Goal: Information Seeking & Learning: Find specific fact

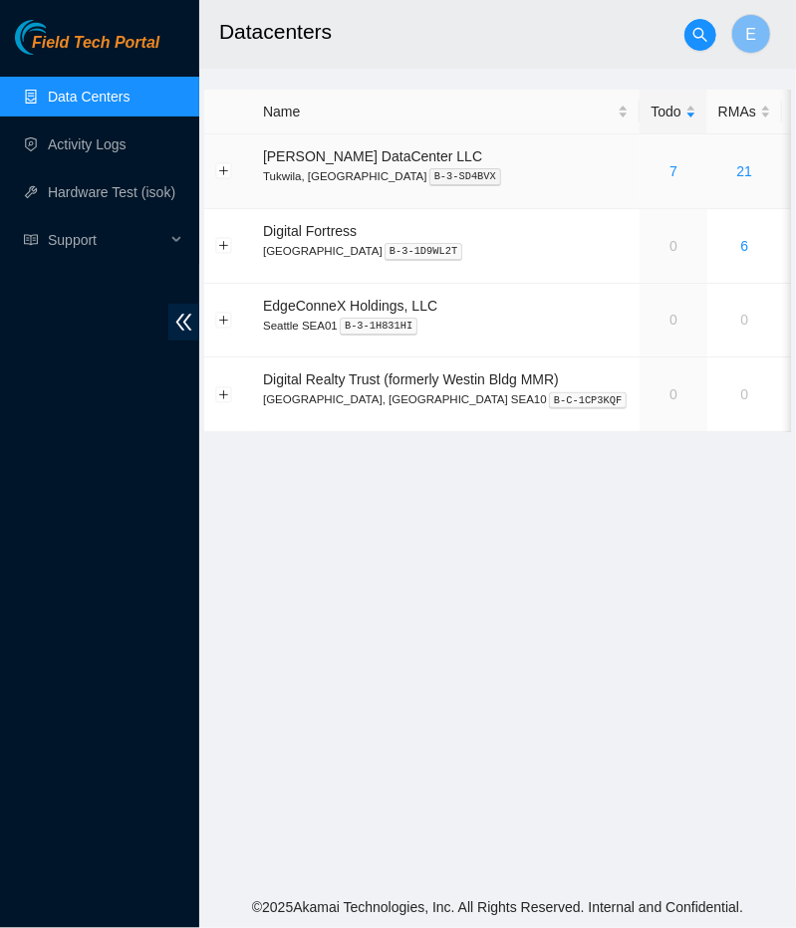
click at [650, 169] on div "7" at bounding box center [672, 171] width 45 height 22
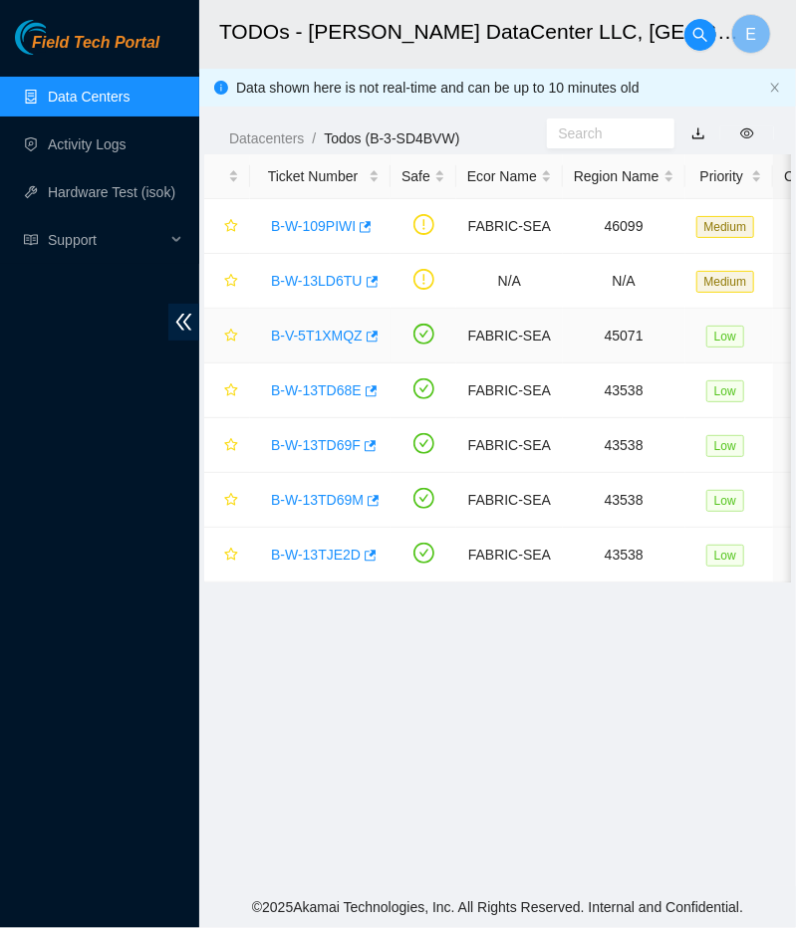
click at [338, 335] on link "B-V-5T1XMQZ" at bounding box center [317, 336] width 92 height 16
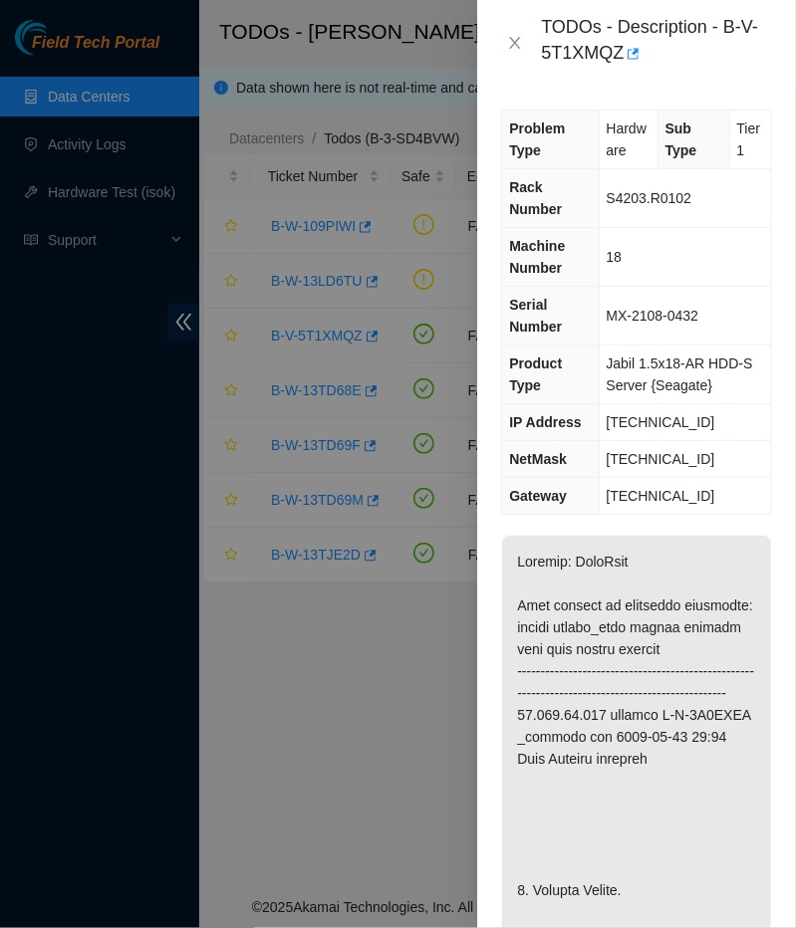
click at [587, 49] on div "TODOs - Description - B-V-5T1XMQZ" at bounding box center [656, 43] width 231 height 54
click at [722, 29] on div "TODOs - Description - B-V-5T1XMQZ" at bounding box center [656, 43] width 231 height 54
drag, startPoint x: 715, startPoint y: 27, endPoint x: 634, endPoint y: 55, distance: 85.3
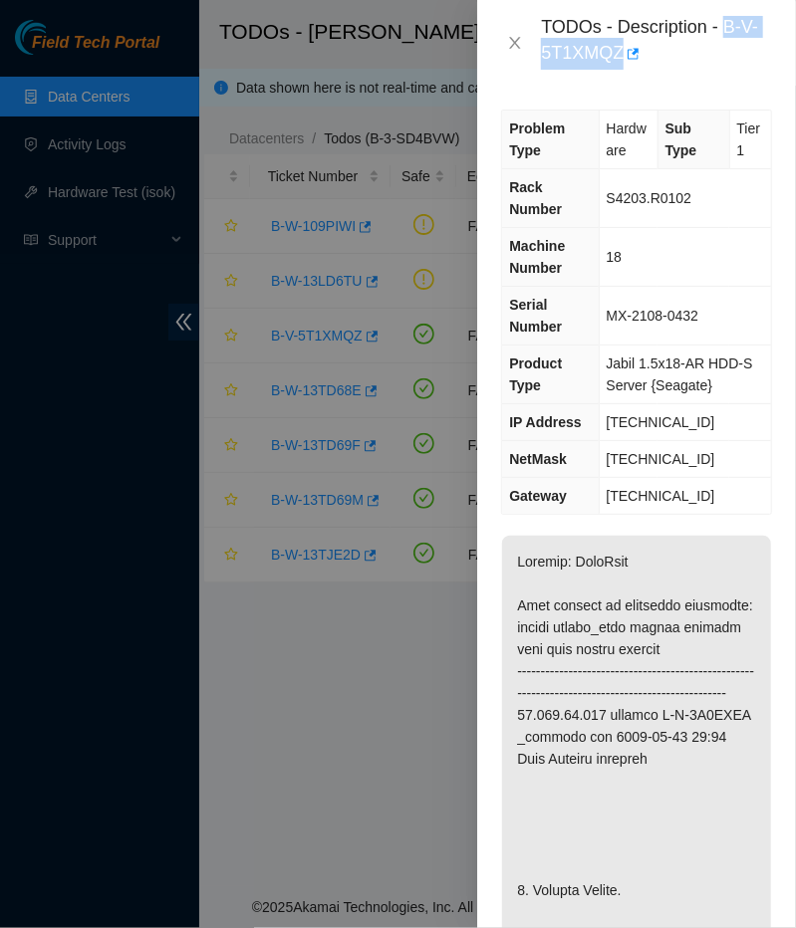
click at [634, 55] on div "TODOs - Description - B-V-5T1XMQZ" at bounding box center [656, 43] width 231 height 54
copy div "B-V-5T1XMQZ"
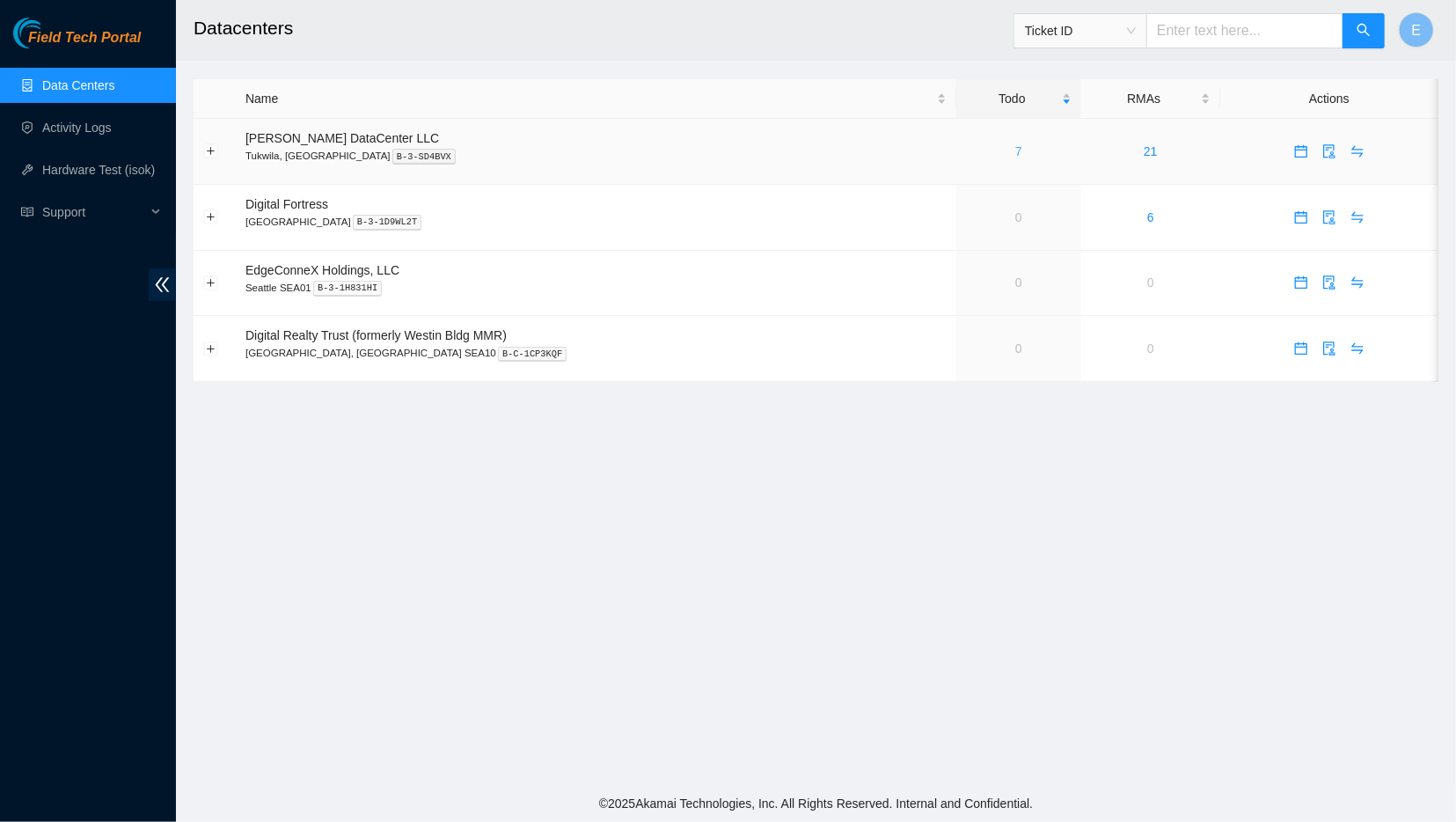
click at [1015, 155] on link "7" at bounding box center [1019, 151] width 7 height 14
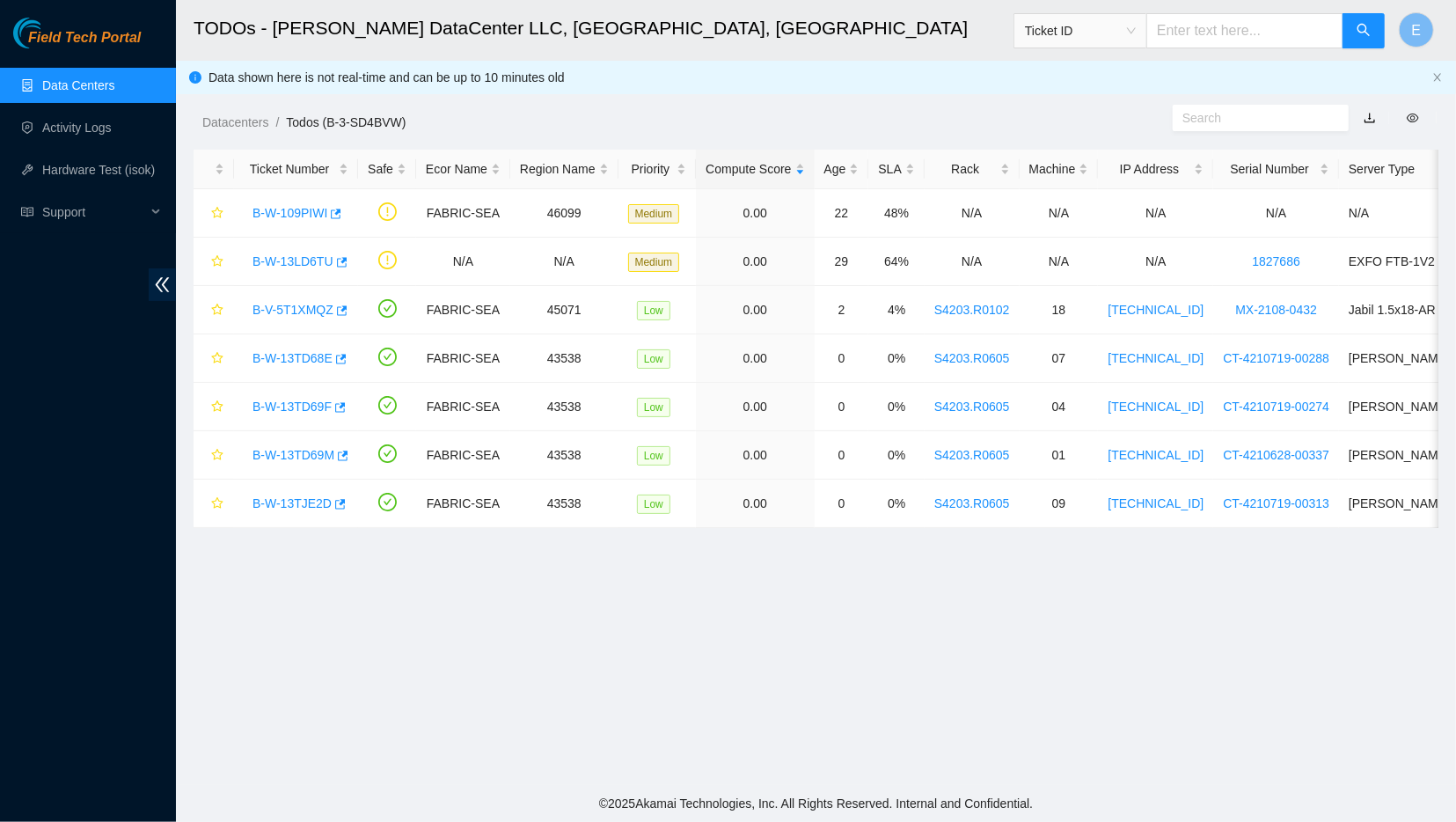
click at [342, 597] on main "TODOs - Sabey DataCenter LLC, Tukwila, WA Ticket ID E Data shown here is not re…" at bounding box center [815, 392] width 1280 height 785
click at [288, 266] on link "B-W-13LD6TU" at bounding box center [293, 262] width 81 height 14
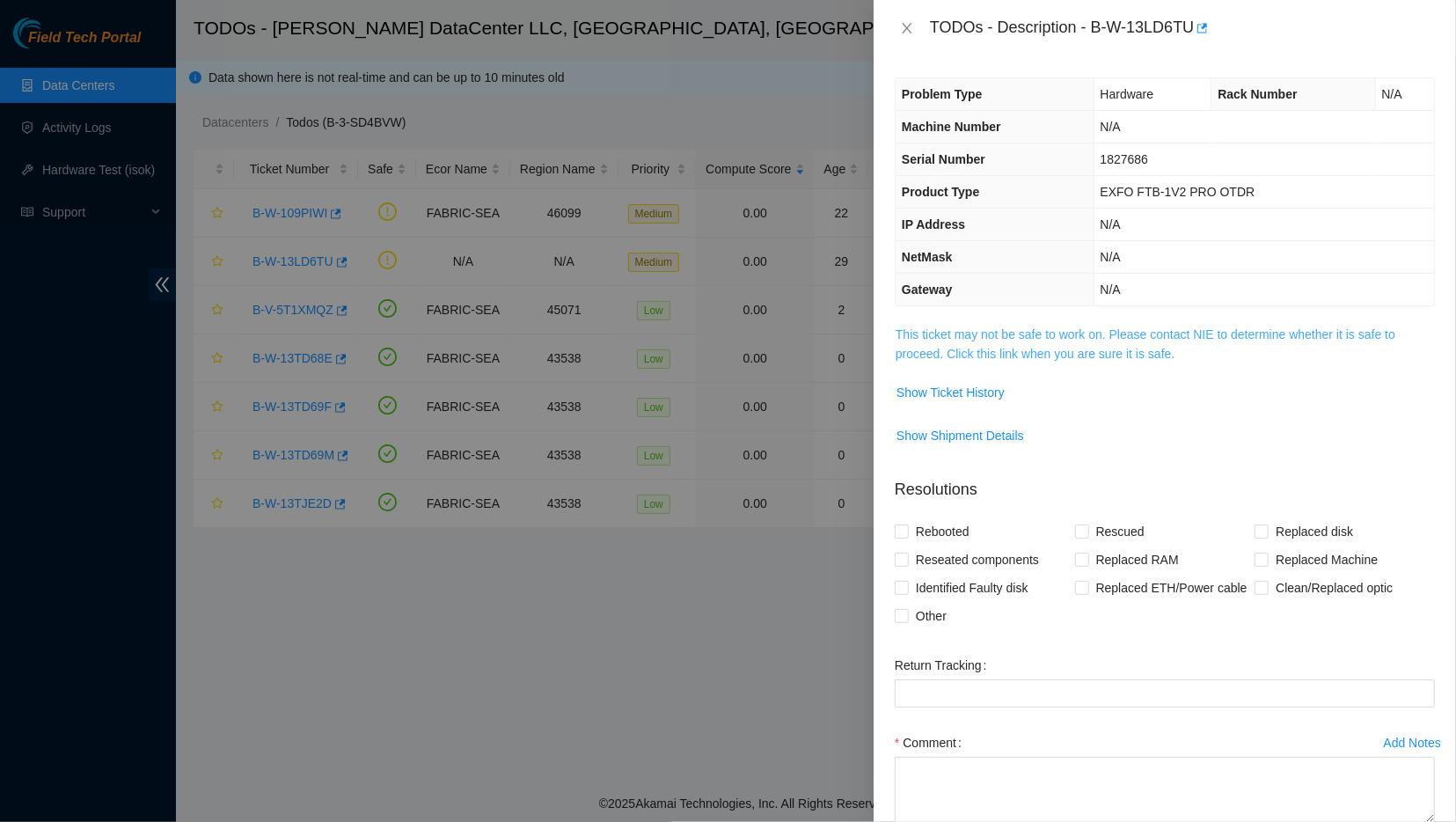
click at [1036, 349] on link "This ticket may not be safe to work on. Please contact NIE to determine whether…" at bounding box center [1146, 344] width 500 height 34
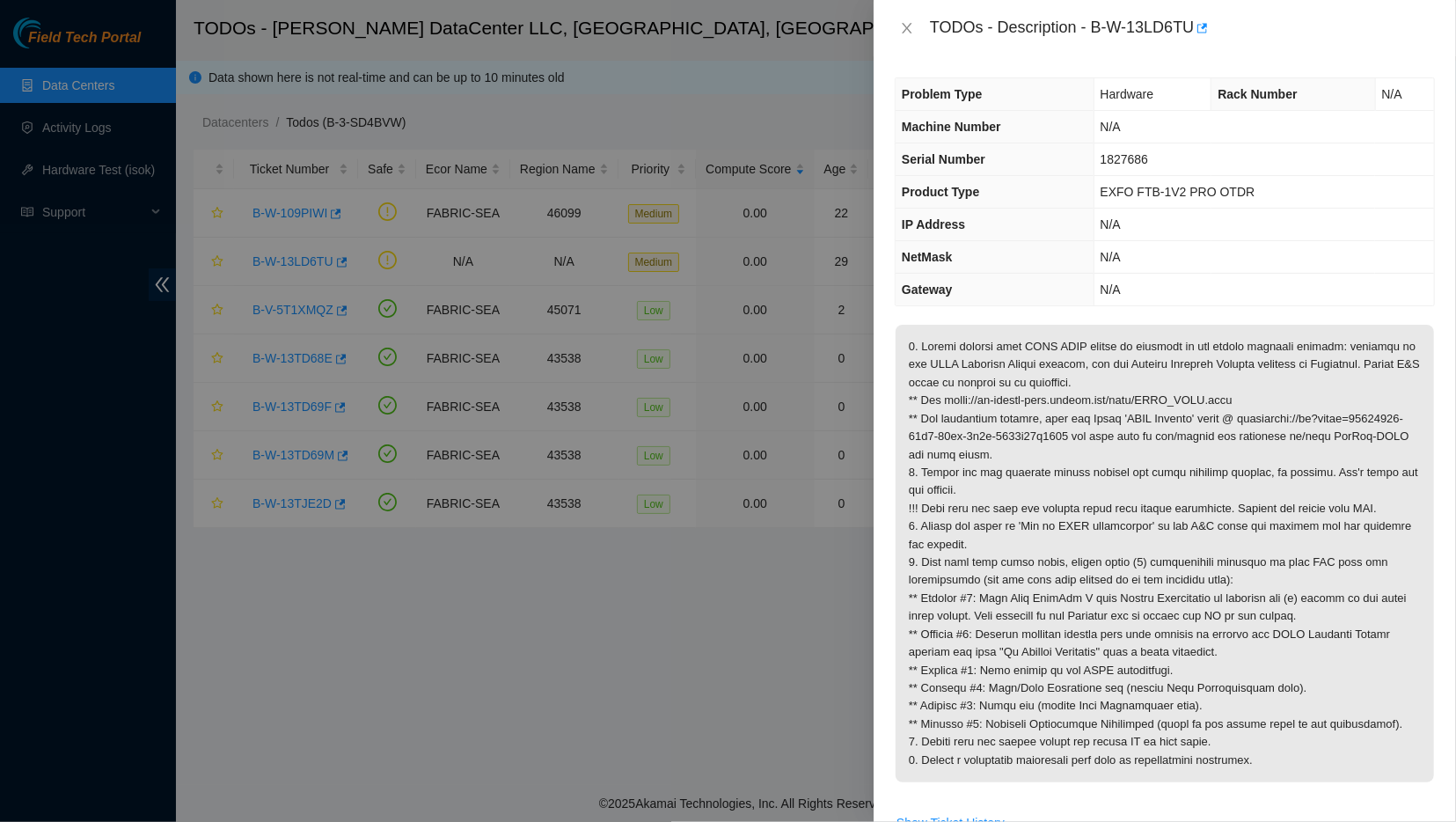
click at [906, 19] on div "TODOs - Description - B-W-13LD6TU" at bounding box center [1164, 28] width 540 height 28
click at [906, 40] on div "TODOs - Description - B-W-13LD6TU" at bounding box center [1164, 28] width 540 height 28
click at [906, 29] on icon "close" at bounding box center [906, 28] width 10 height 11
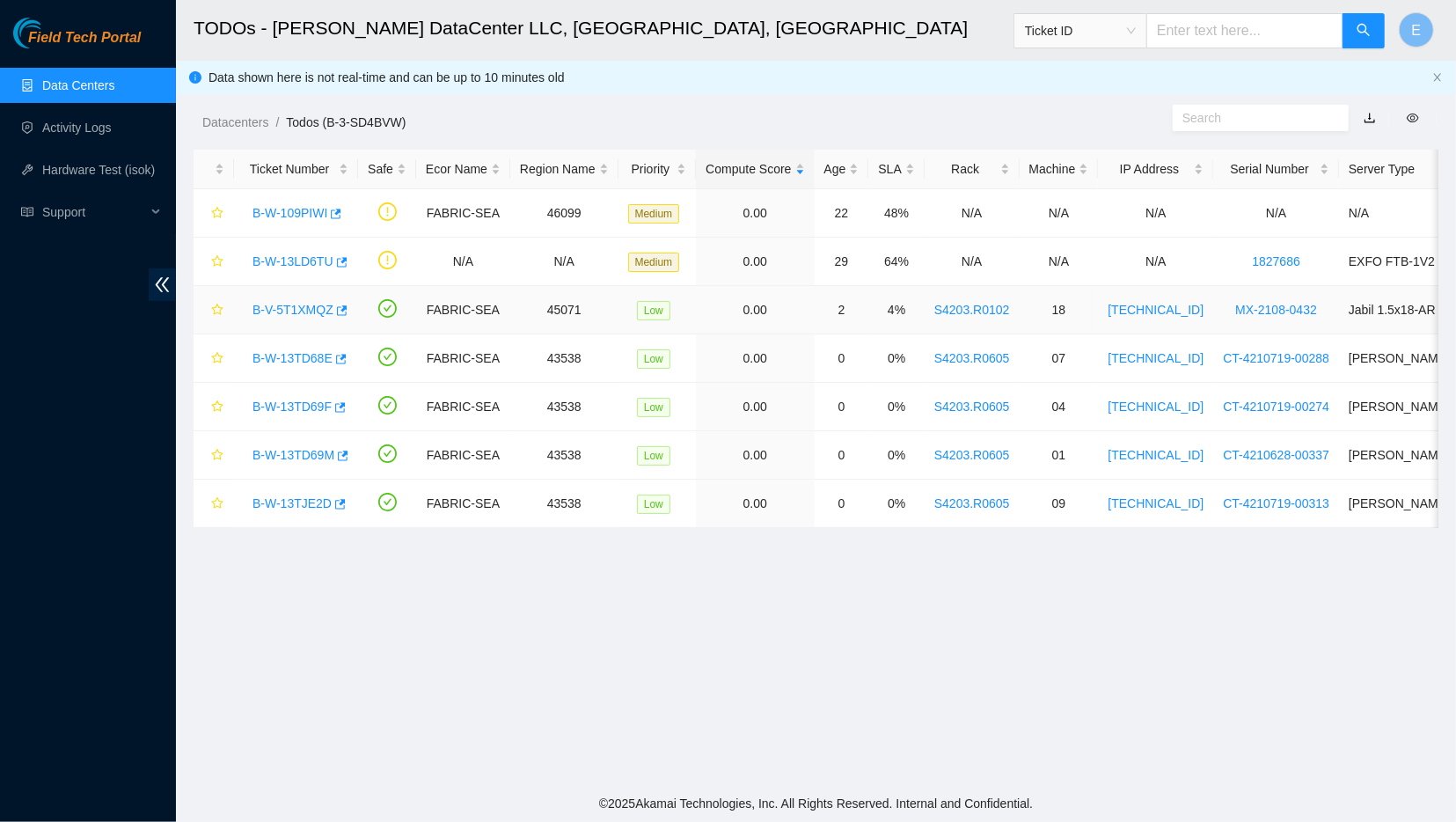
click at [287, 315] on link "B-V-5T1XMQZ" at bounding box center [293, 310] width 81 height 14
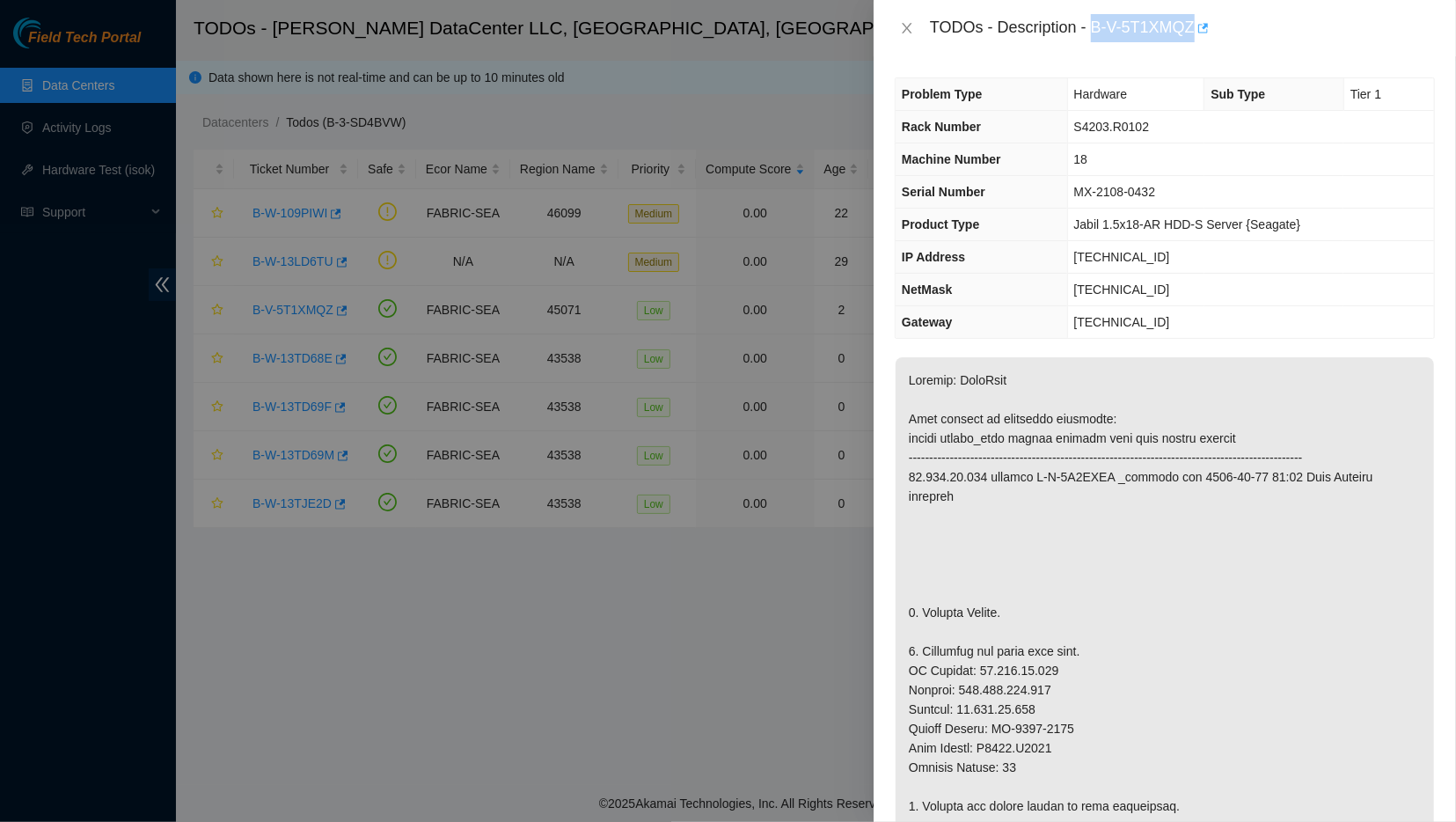
drag, startPoint x: 1085, startPoint y: 26, endPoint x: 1189, endPoint y: 19, distance: 104.2
click at [1189, 19] on div "TODOs - Description - B-V-5T1XMQZ" at bounding box center [1183, 28] width 505 height 28
copy div "B-V-5T1XMQZ"
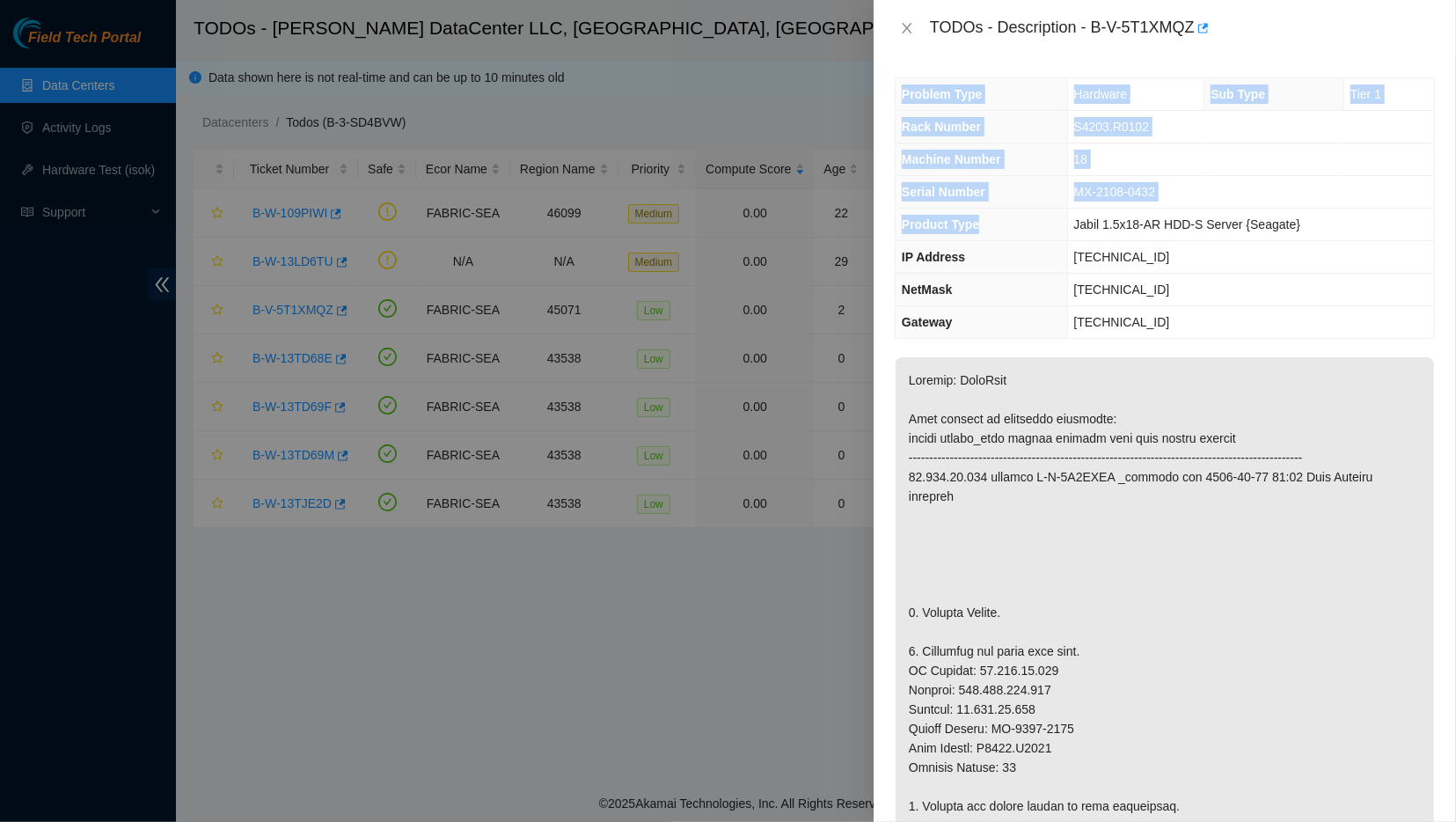
drag, startPoint x: 931, startPoint y: 22, endPoint x: 1035, endPoint y: 217, distance: 221.0
click at [1035, 217] on div "TODOs - Description - B-V-5T1XMQZ Problem Type Hardware Sub Type Tier 1 Rack Nu…" at bounding box center [1164, 411] width 582 height 822
click at [941, 58] on div "Problem Type Hardware Sub Type Tier 1 Rack Number S4203.R0102 Machine Number 18…" at bounding box center [1164, 439] width 582 height 765
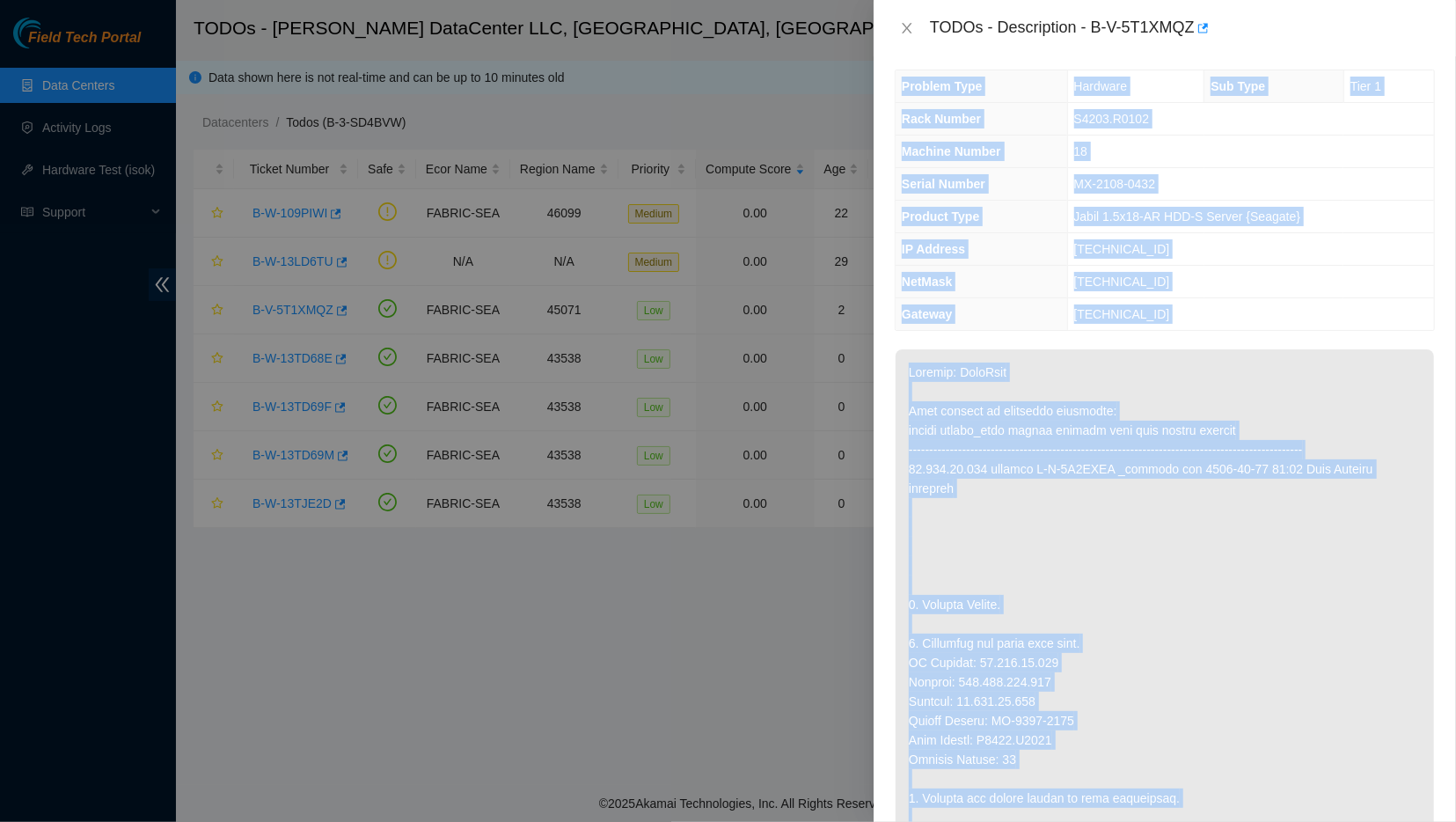
scroll to position [16, 0]
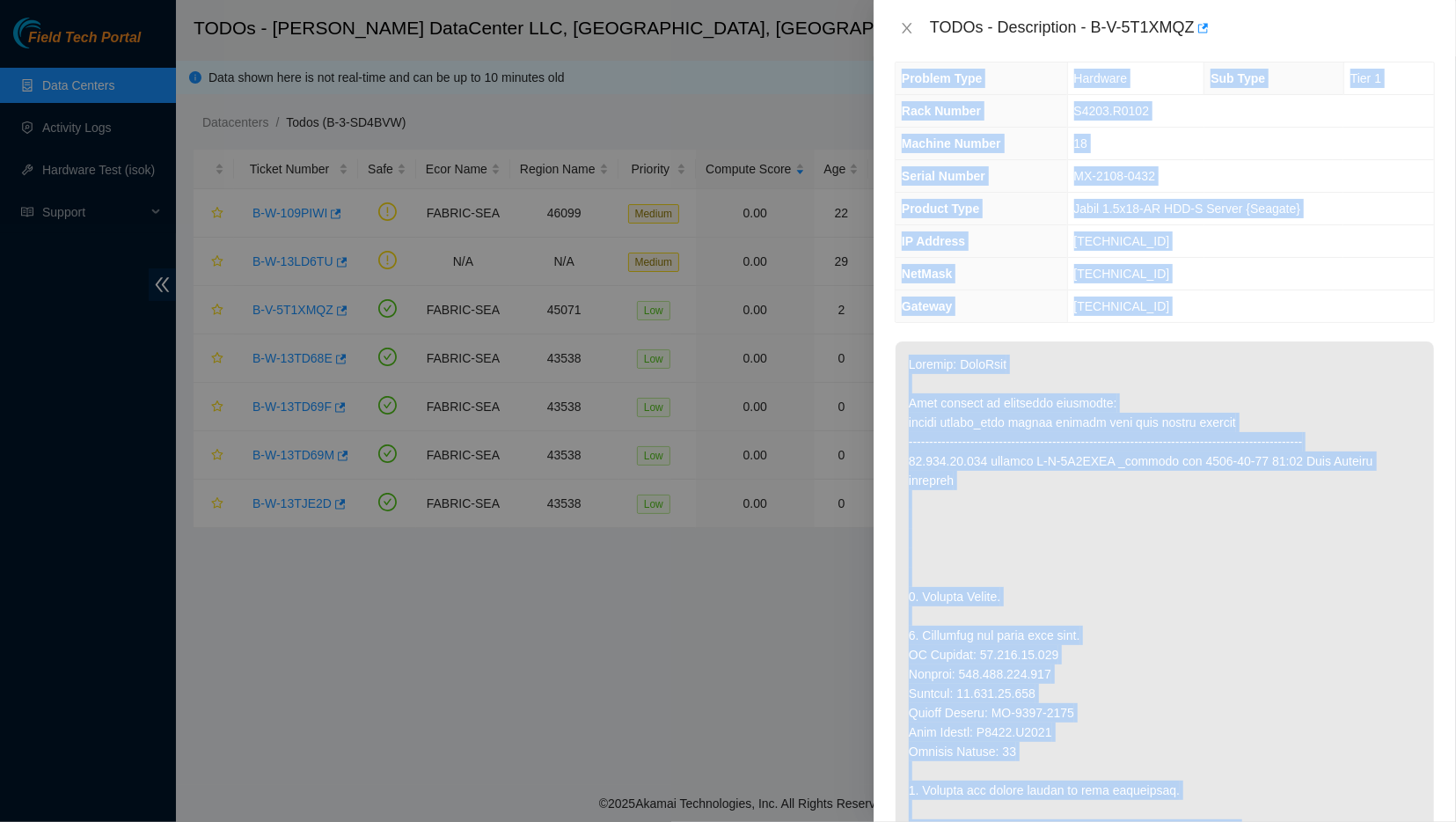
drag, startPoint x: 991, startPoint y: 24, endPoint x: 1320, endPoint y: 812, distance: 853.9
click at [1320, 812] on div "TODOs - Description - B-V-5T1XMQZ Problem Type Hardware Sub Type Tier 1 Rack Nu…" at bounding box center [1164, 411] width 582 height 822
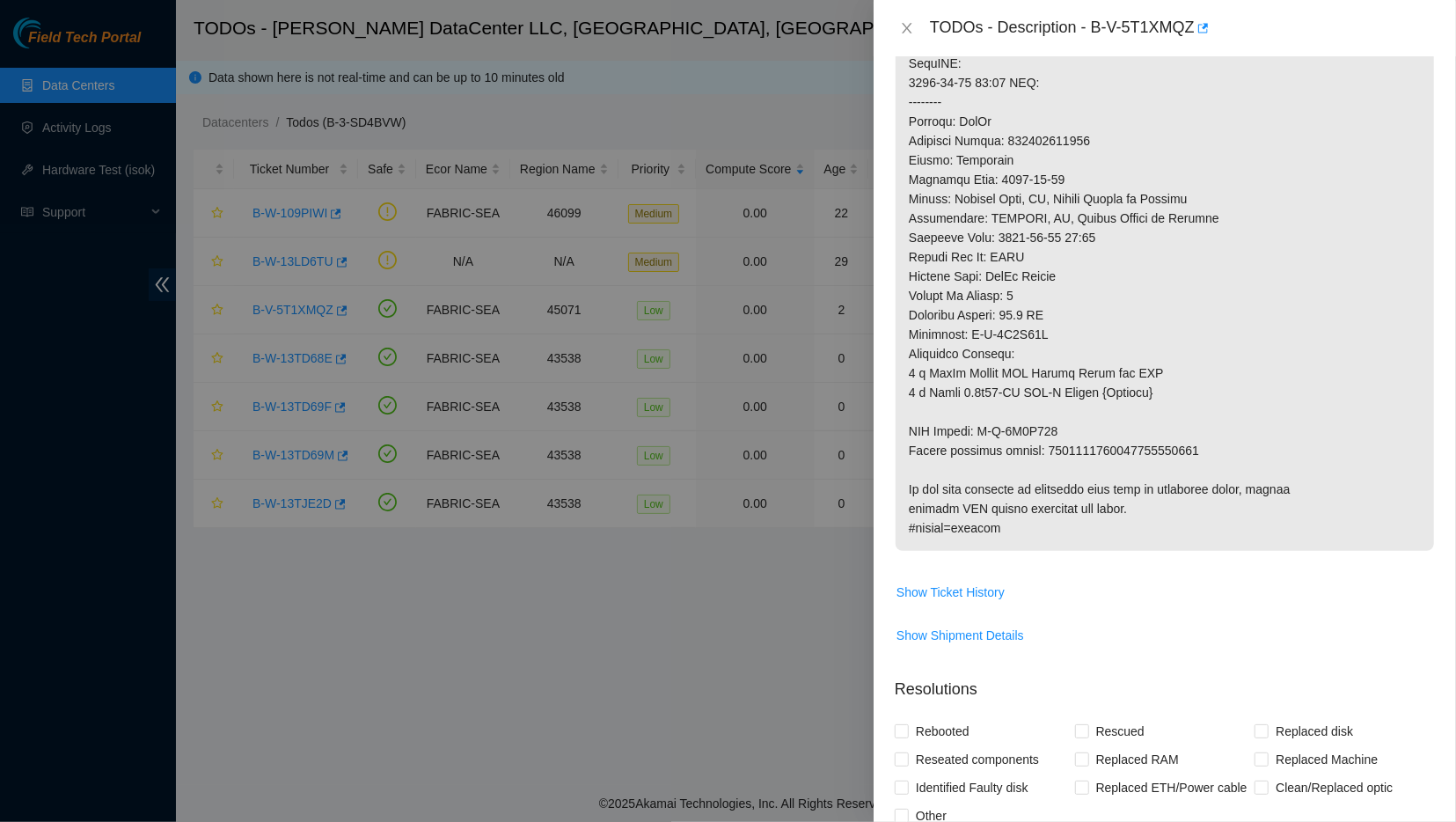
scroll to position [863, 0]
drag, startPoint x: 1033, startPoint y: 504, endPoint x: 909, endPoint y: 403, distance: 159.9
click at [1127, 482] on p at bounding box center [1164, 20] width 538 height 1053
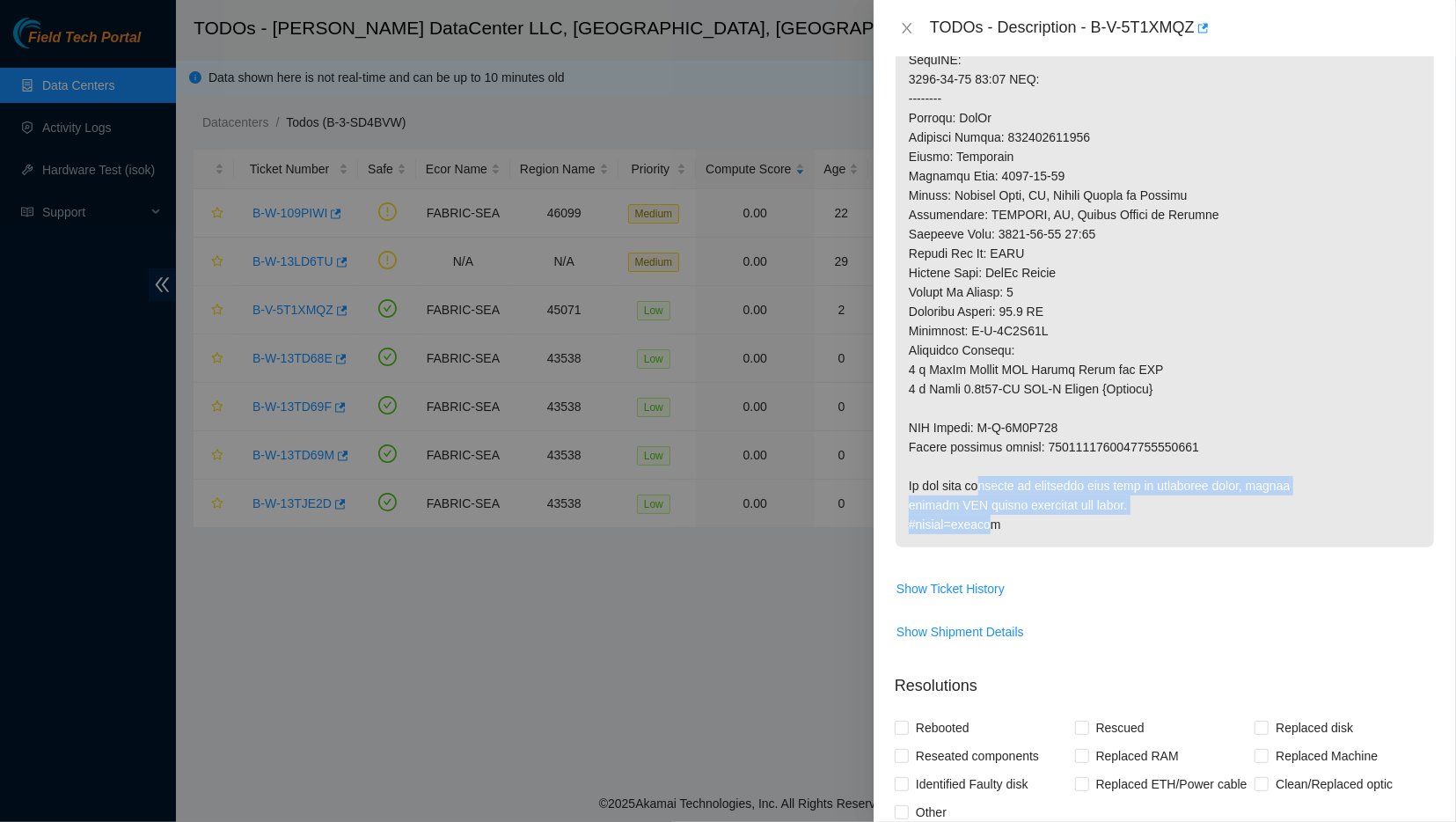
drag, startPoint x: 996, startPoint y: 508, endPoint x: 974, endPoint y: 462, distance: 51.0
click at [974, 462] on p at bounding box center [1164, 20] width 538 height 1053
click at [997, 506] on p at bounding box center [1164, 20] width 538 height 1053
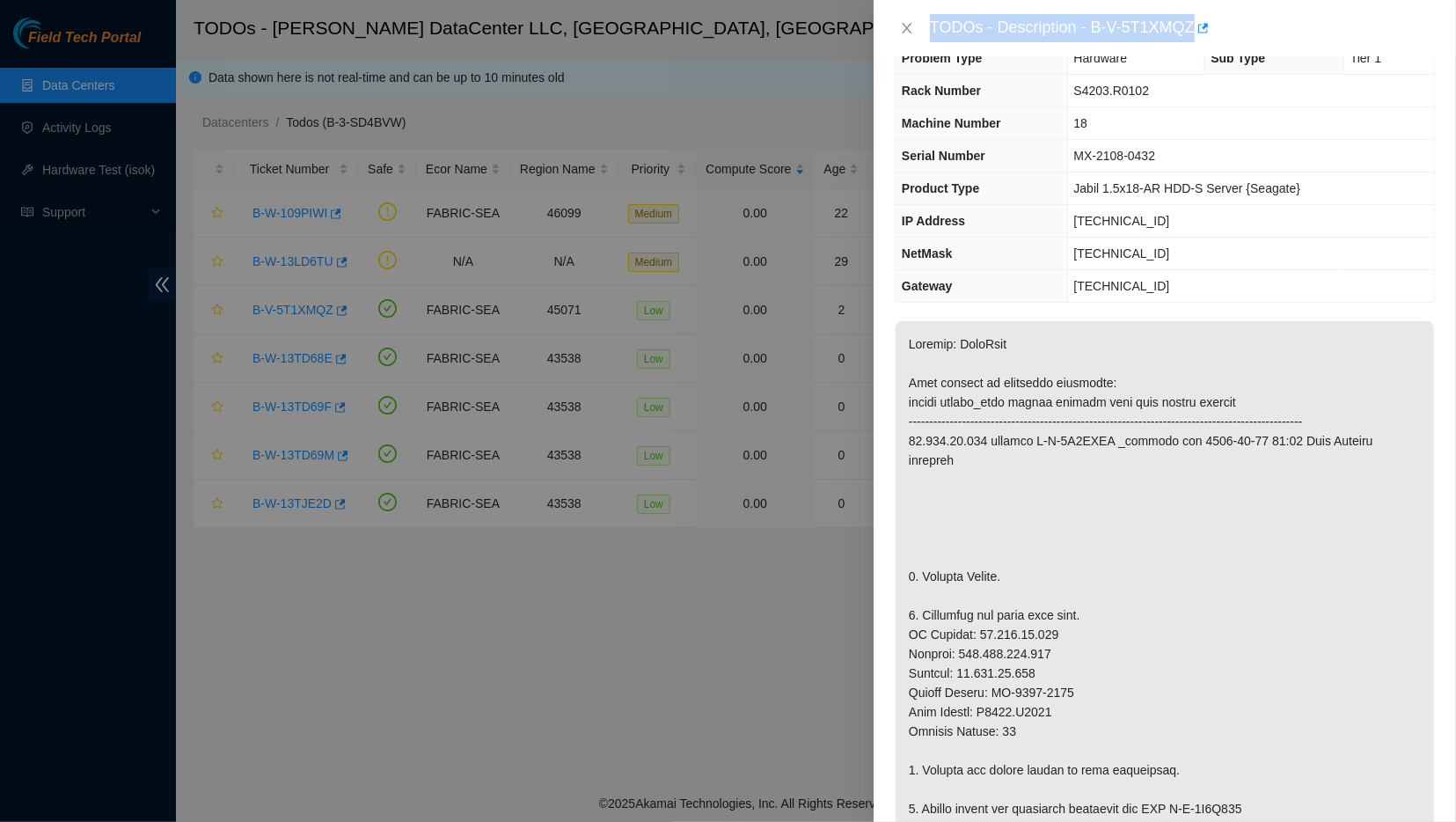
scroll to position [0, 0]
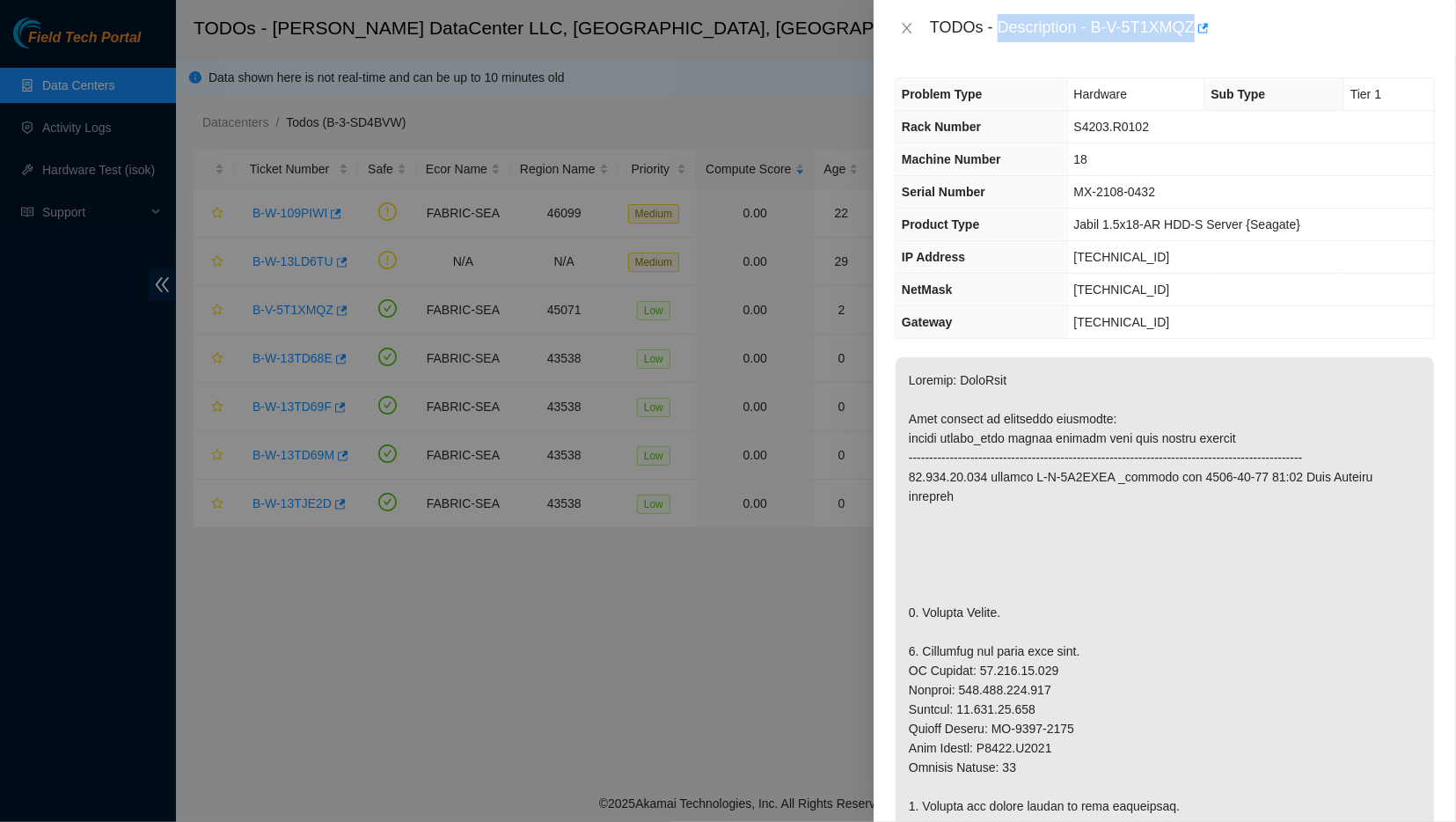
drag, startPoint x: 997, startPoint y: 506, endPoint x: 992, endPoint y: 29, distance: 477.0
click at [992, 57] on div "Problem Type Hardware Sub Type Tier 1 Rack Number S4203.R0102 Machine Number 18…" at bounding box center [1164, 439] width 582 height 765
copy div "Description - B-V-5T1XMQZ"
